Goal: Task Accomplishment & Management: Complete application form

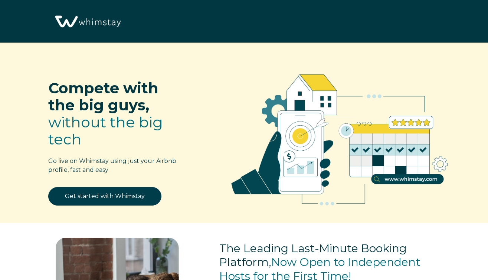
scroll to position [843, 0]
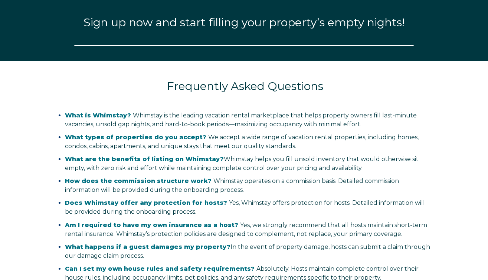
select select "US"
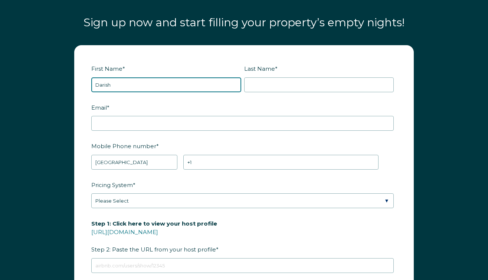
type input "Darish"
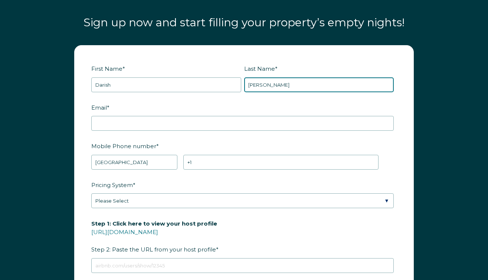
type input "[PERSON_NAME]"
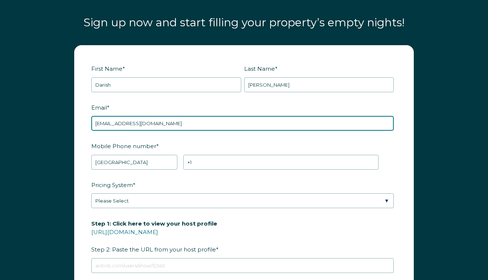
type input "[EMAIL_ADDRESS][DOMAIN_NAME]"
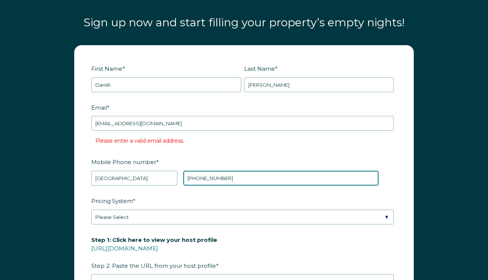
type input "[PHONE_NUMBER]"
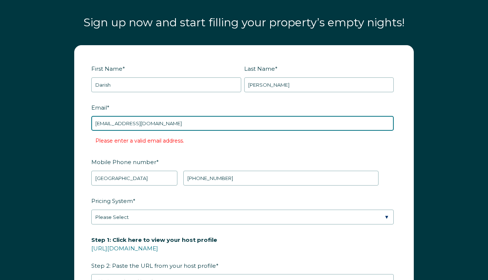
click at [126, 116] on input "[EMAIL_ADDRESS][DOMAIN_NAME]" at bounding box center [242, 123] width 302 height 15
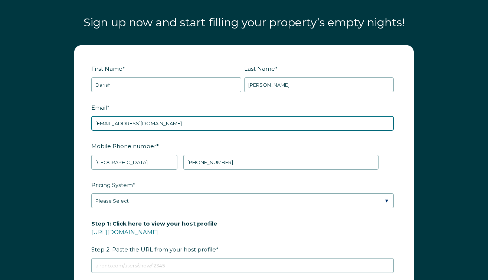
type input "[EMAIL_ADDRESS][DOMAIN_NAME]"
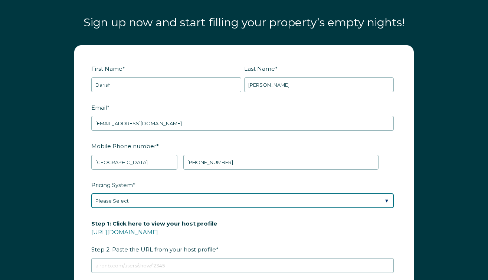
select select "Dynamic"
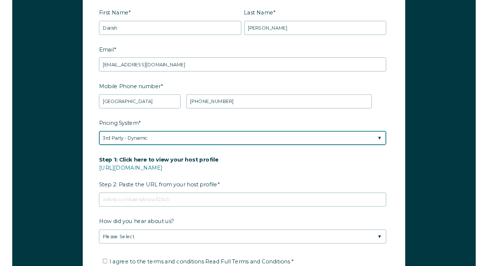
scroll to position [905, 0]
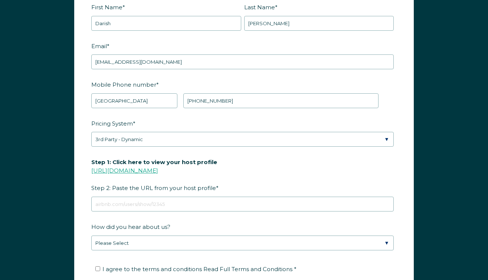
click at [147, 167] on link "[URL][DOMAIN_NAME]" at bounding box center [124, 170] width 67 height 7
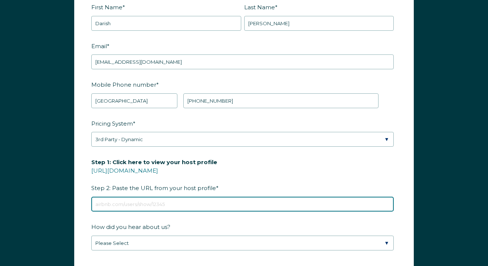
click at [149, 197] on input "Step 1: Click here to view your host profile [URL][DOMAIN_NAME] Step 2: Paste t…" at bounding box center [242, 204] width 302 height 15
paste input "[URL][DOMAIN_NAME]"
type input "[URL][DOMAIN_NAME]"
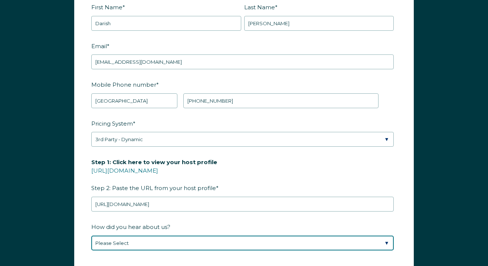
select select "Social Media"
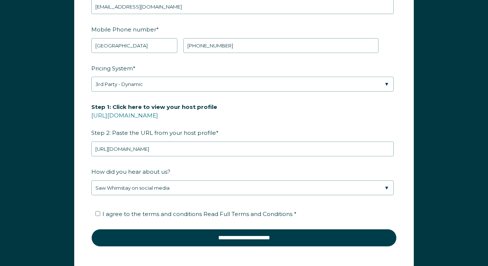
click at [97, 211] on input "I agree to the terms and conditions Read Full Terms and Conditions *" at bounding box center [97, 213] width 5 height 5
checkbox input "true"
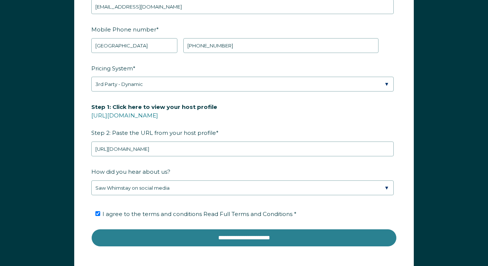
click at [150, 229] on input "**********" at bounding box center [243, 238] width 305 height 18
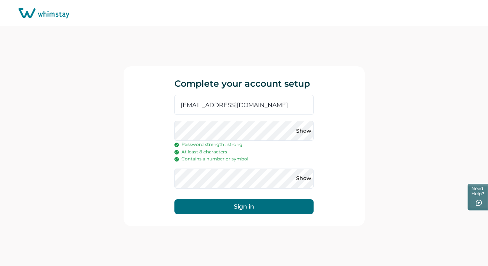
click at [231, 203] on button "Sign in" at bounding box center [243, 207] width 139 height 15
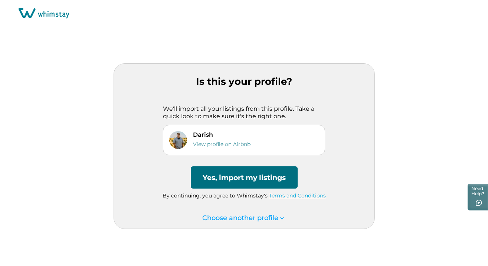
click at [248, 181] on button "Yes, import my listings" at bounding box center [244, 178] width 107 height 22
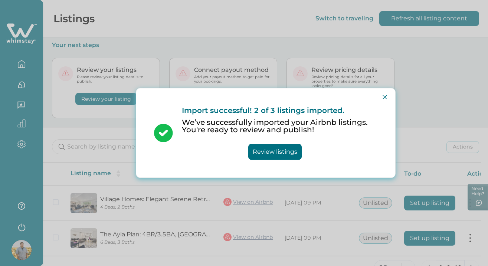
click at [277, 148] on button "Review listings" at bounding box center [274, 152] width 53 height 16
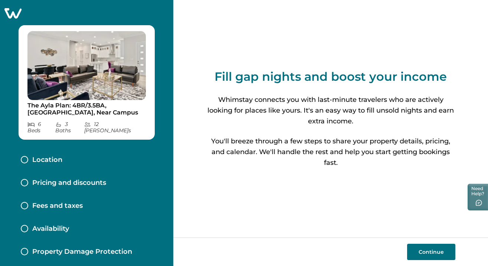
click at [417, 253] on button "Continue" at bounding box center [431, 252] width 48 height 16
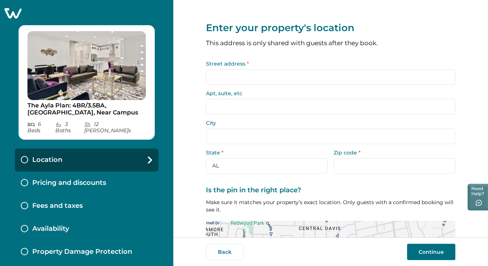
click at [232, 76] on input "Street address *" at bounding box center [330, 77] width 249 height 16
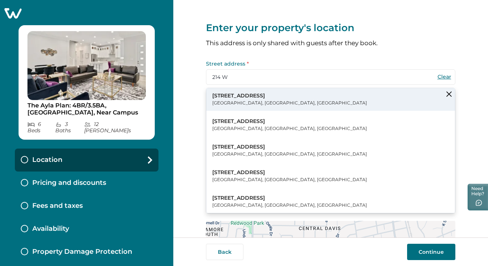
click at [236, 98] on p "214 W 8th St" at bounding box center [289, 95] width 155 height 7
type input "214 W 8th St"
type input "Davis"
select select "CA"
type input "95616"
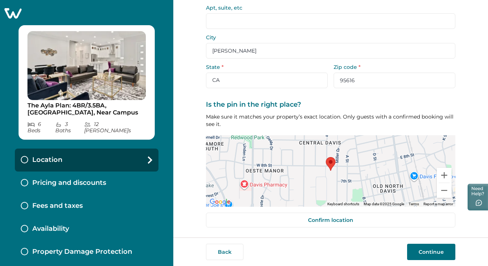
scroll to position [85, 0]
click at [443, 175] on button "Zoom in" at bounding box center [444, 175] width 15 height 15
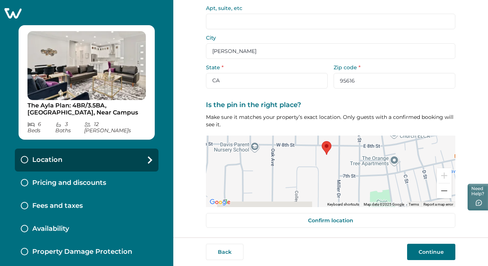
drag, startPoint x: 327, startPoint y: 176, endPoint x: 323, endPoint y: 158, distance: 19.0
click at [323, 158] on div at bounding box center [330, 172] width 249 height 72
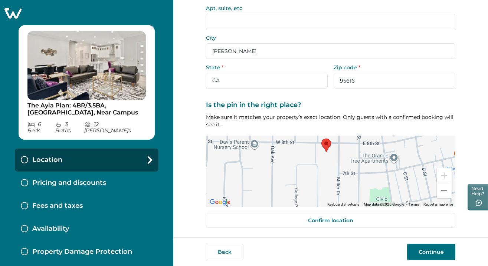
click at [321, 139] on area at bounding box center [321, 139] width 0 height 0
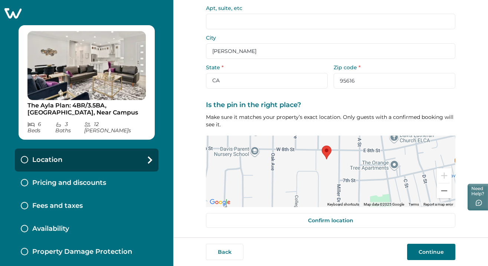
drag, startPoint x: 326, startPoint y: 146, endPoint x: 328, endPoint y: 153, distance: 7.2
click at [322, 146] on area at bounding box center [322, 146] width 0 height 0
click at [325, 171] on div at bounding box center [330, 172] width 249 height 72
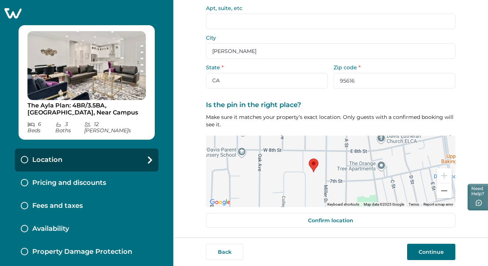
drag, startPoint x: 353, startPoint y: 174, endPoint x: 336, endPoint y: 174, distance: 17.1
click at [336, 174] on div at bounding box center [330, 172] width 249 height 72
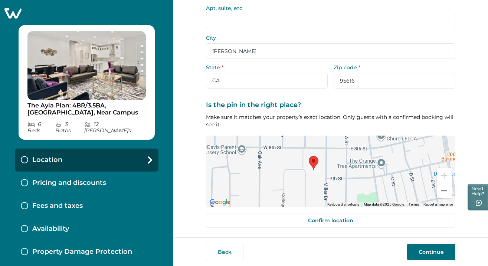
click at [309, 156] on area at bounding box center [309, 156] width 0 height 0
drag, startPoint x: 310, startPoint y: 161, endPoint x: 310, endPoint y: 157, distance: 4.1
click at [309, 154] on area at bounding box center [309, 154] width 0 height 0
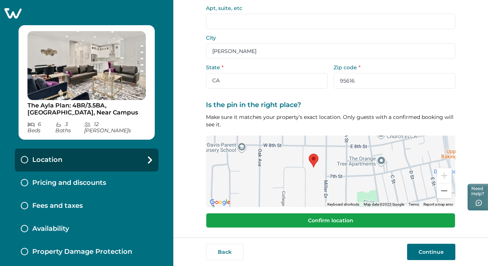
click at [391, 220] on button "Confirm location" at bounding box center [330, 220] width 249 height 15
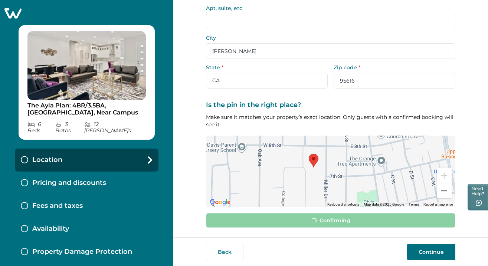
scroll to position [80, 0]
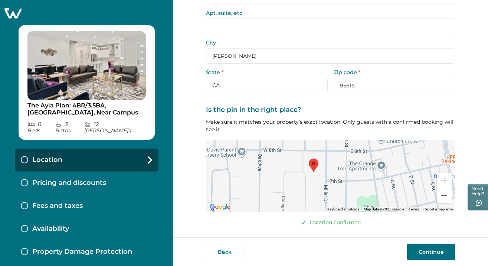
click at [419, 252] on button "Continue" at bounding box center [431, 252] width 48 height 16
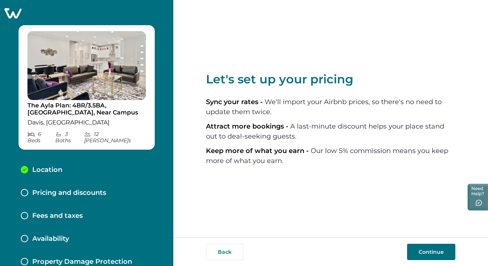
click at [422, 253] on button "Continue" at bounding box center [431, 252] width 48 height 16
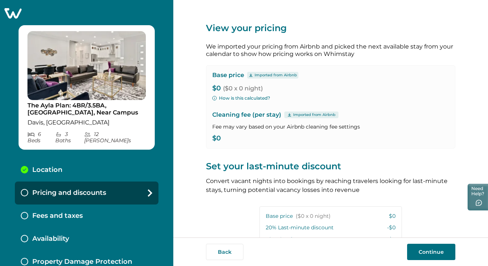
click at [218, 138] on p "$0" at bounding box center [330, 138] width 237 height 7
click at [215, 138] on p "$0" at bounding box center [330, 138] width 237 height 7
click at [425, 250] on button "Continue" at bounding box center [431, 252] width 48 height 16
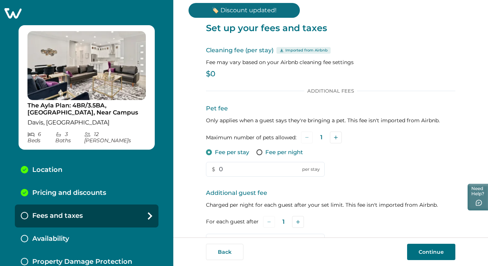
click at [208, 71] on p "$0" at bounding box center [330, 73] width 249 height 7
click at [212, 72] on p "$0" at bounding box center [330, 73] width 249 height 7
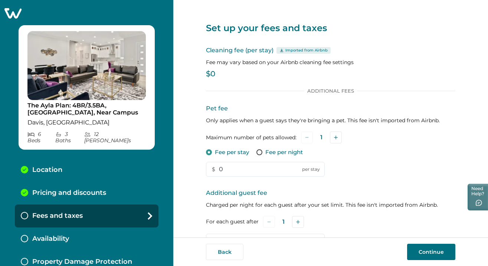
click at [213, 72] on p "$0" at bounding box center [330, 73] width 249 height 7
click at [246, 74] on p "$0" at bounding box center [330, 73] width 249 height 7
click at [271, 166] on input "0" at bounding box center [265, 169] width 119 height 15
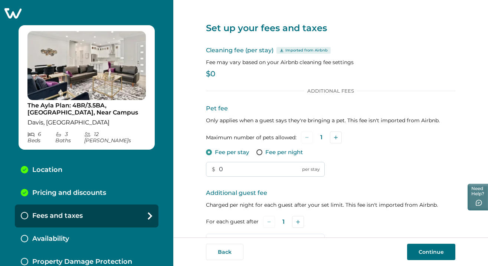
click at [271, 166] on input "0" at bounding box center [265, 169] width 119 height 15
type input "350"
click at [349, 151] on div "Fee per stay Fee per night" at bounding box center [330, 152] width 249 height 7
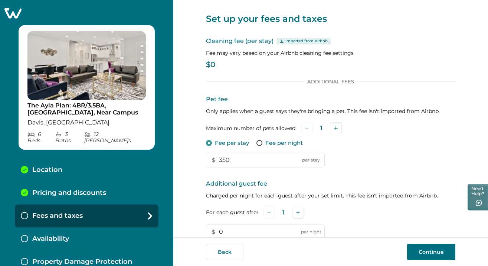
scroll to position [0, 0]
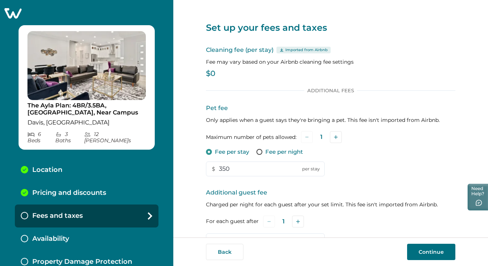
click at [212, 73] on p "$0" at bounding box center [330, 73] width 249 height 7
click at [210, 74] on p "$0" at bounding box center [330, 73] width 249 height 7
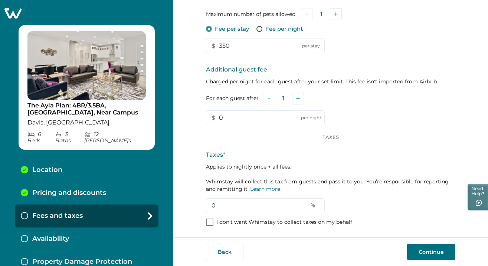
scroll to position [123, 0]
click at [234, 205] on input "0" at bounding box center [265, 206] width 119 height 15
type input "14"
click at [343, 194] on div "Taxes * Applies to nightly price + all fees. Whimstay will collect this tax fro…" at bounding box center [330, 182] width 249 height 63
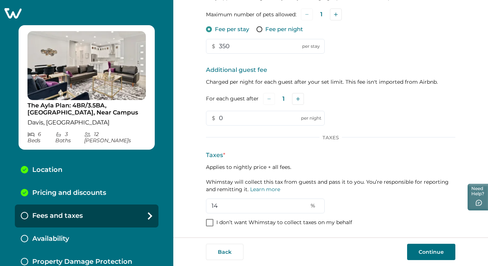
click at [416, 248] on button "Continue" at bounding box center [431, 252] width 48 height 16
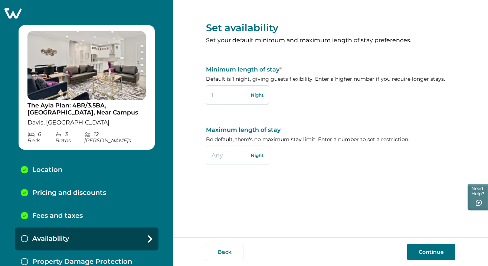
click at [226, 96] on input "1" at bounding box center [237, 94] width 63 height 19
type input "2"
click at [430, 254] on button "Continue" at bounding box center [431, 252] width 48 height 16
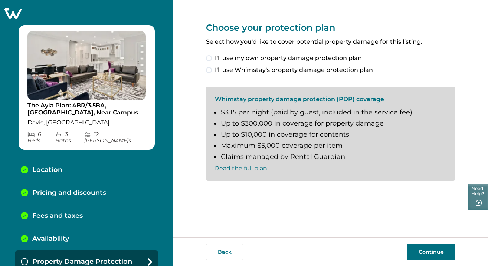
click at [243, 70] on span "I'll use Whimstay's property damage protection plan" at bounding box center [294, 70] width 158 height 9
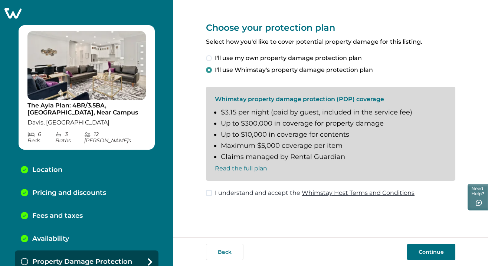
click at [241, 191] on span "I understand and accept the Whimstay Host Terms and Conditions" at bounding box center [315, 193] width 200 height 9
click at [419, 254] on button "Continue" at bounding box center [431, 252] width 48 height 16
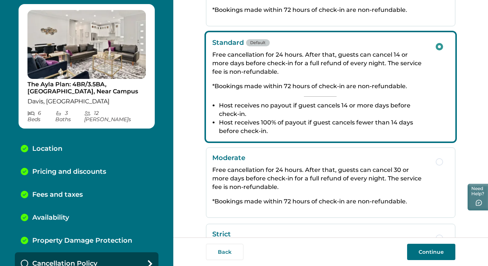
scroll to position [92, 0]
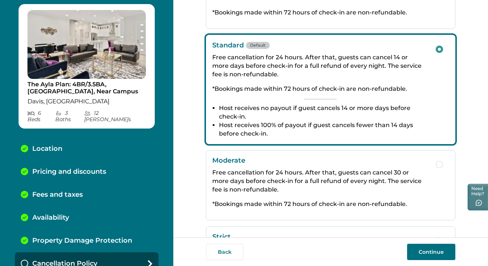
click at [428, 248] on button "Continue" at bounding box center [431, 252] width 48 height 16
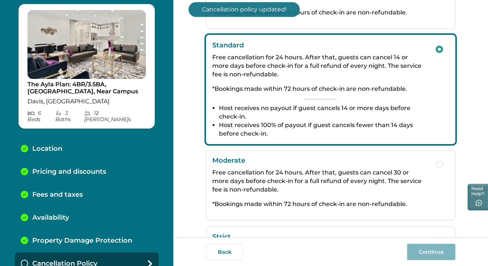
scroll to position [44, 0]
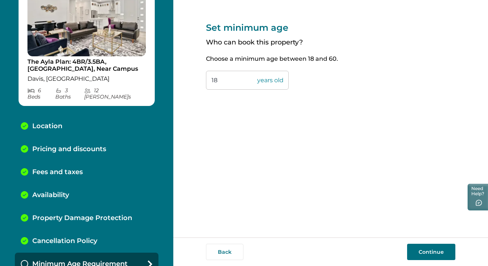
click at [233, 81] on input "18" at bounding box center [247, 80] width 83 height 19
type input "21"
click at [435, 254] on button "Continue" at bounding box center [431, 252] width 48 height 16
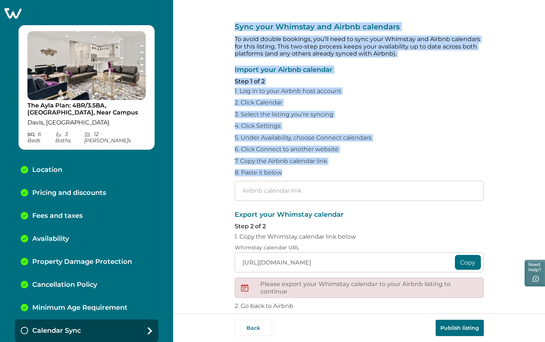
drag, startPoint x: 233, startPoint y: 26, endPoint x: 346, endPoint y: 170, distance: 183.0
click at [346, 170] on div "Sync your Whimstay and Airbnb calendars To avoid double bookings, you’ll need t…" at bounding box center [359, 186] width 249 height 372
copy div "Sync your Whimstay and Airbnb calendars To avoid double bookings, you’ll need t…"
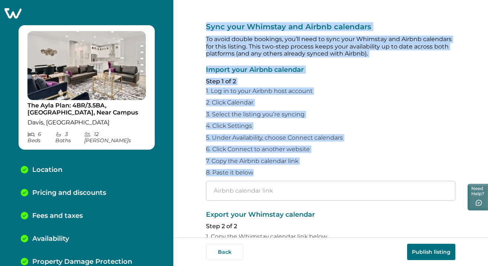
click at [313, 175] on div "Import your Airbnb calendar Step 1 of 2 1. Log in to your Airbnb host account 2…" at bounding box center [330, 133] width 249 height 135
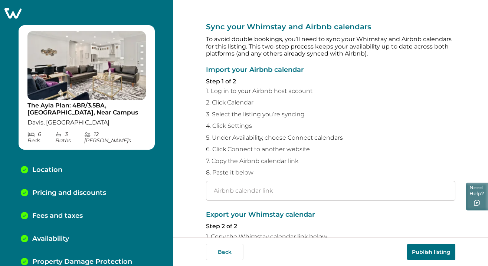
click at [481, 199] on button "Need Help?" at bounding box center [476, 197] width 22 height 28
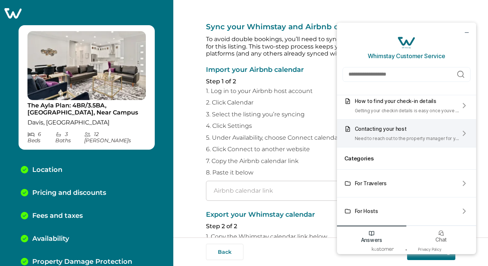
scroll to position [53, 0]
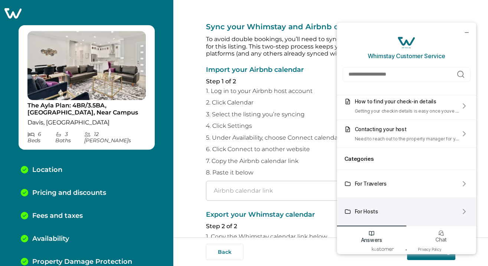
click at [368, 214] on div "For Hosts" at bounding box center [366, 211] width 23 height 6
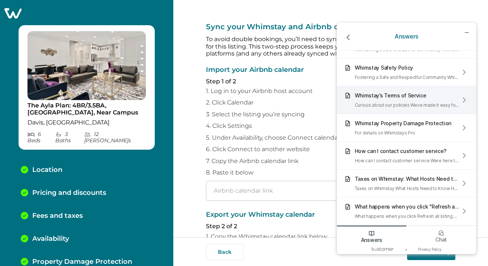
scroll to position [348, 0]
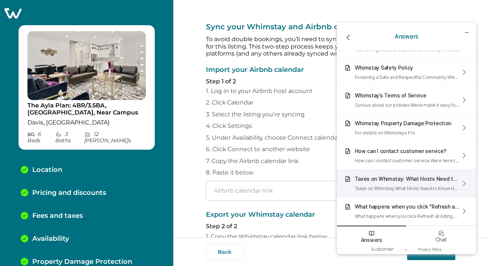
click at [371, 181] on div "Taxes on Whimstay: What Hosts Need to Know" at bounding box center [407, 179] width 105 height 6
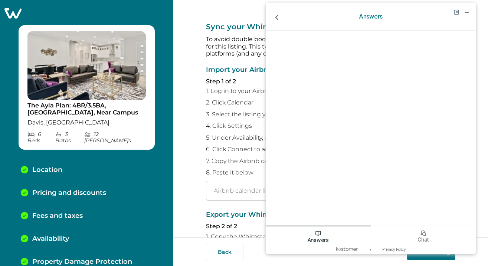
click at [229, 205] on div "Sync your Whimstay and Airbnb calendars To avoid double bookings, you’ll need t…" at bounding box center [330, 186] width 249 height 372
click at [467, 13] on icon "minimize chat widget" at bounding box center [466, 13] width 3 height 0
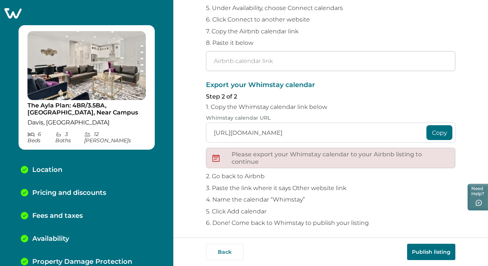
scroll to position [129, 0]
click at [309, 66] on input "text" at bounding box center [330, 62] width 249 height 20
paste input "https://api.hospitable.com/v1/properties/reservations.ics?key=1976252&token=0c8…"
click at [436, 131] on button "Copy" at bounding box center [439, 133] width 26 height 15
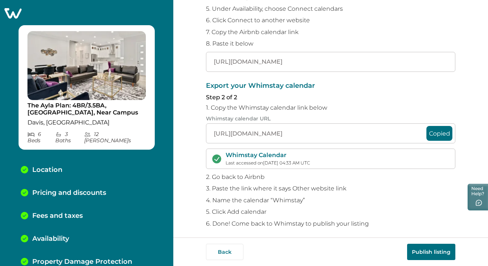
scroll to position [0, 0]
click at [424, 251] on button "Publish listing" at bounding box center [431, 252] width 48 height 16
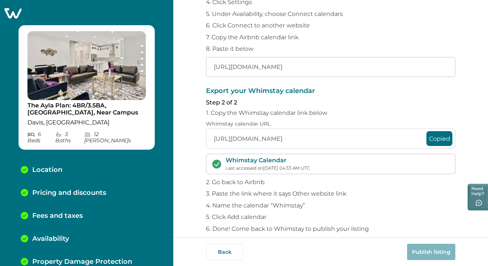
scroll to position [121, 0]
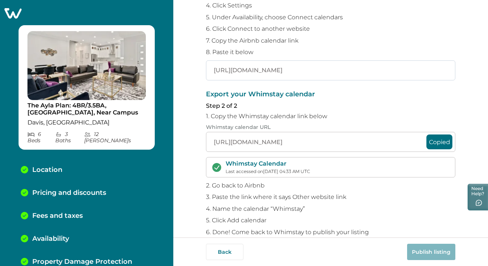
click at [253, 68] on input "https://api.hospitable.com/v1/properties/reservations.ics?key=1976252&token=0c8…" at bounding box center [330, 70] width 249 height 20
type input "https://api.hospitable.com/v1/properties/reservations.ics?key=1976252&token=0c8…"
click at [433, 140] on button "Copied" at bounding box center [439, 142] width 26 height 15
click at [434, 249] on button "Publish listing" at bounding box center [431, 252] width 48 height 16
